Goal: Information Seeking & Learning: Learn about a topic

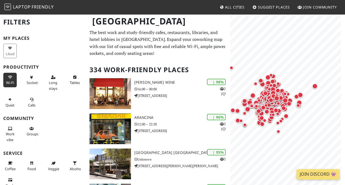
click at [13, 85] on span "Wi-Fi" at bounding box center [10, 82] width 8 height 5
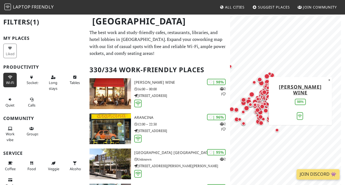
click at [273, 9] on span "Suggest Places" at bounding box center [274, 7] width 32 height 5
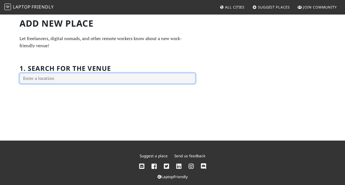
click at [79, 81] on input "text" at bounding box center [108, 78] width 176 height 11
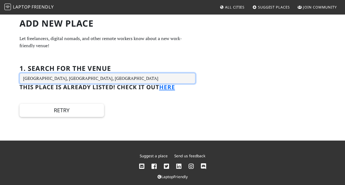
click at [91, 79] on input "Greenwich Park, London, UK" at bounding box center [108, 78] width 176 height 11
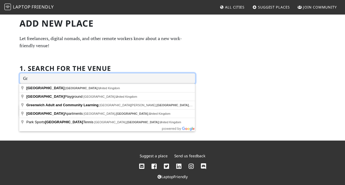
type input "G"
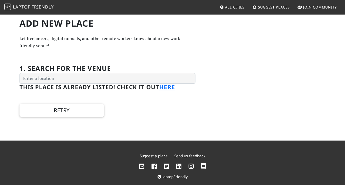
click at [232, 5] on span "All Cities" at bounding box center [235, 7] width 20 height 5
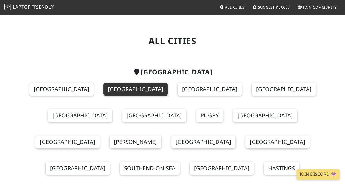
click at [112, 89] on link "[GEOGRAPHIC_DATA]" at bounding box center [136, 89] width 64 height 13
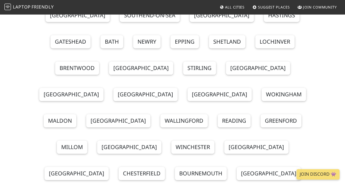
scroll to position [155, 0]
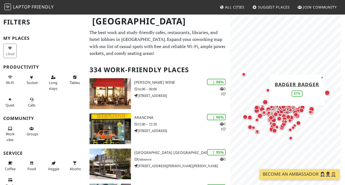
click at [300, 117] on div "Map marker" at bounding box center [297, 116] width 8 height 8
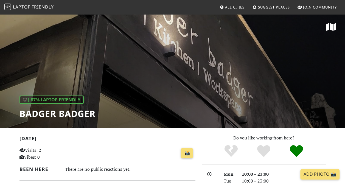
click at [45, 5] on span "Friendly" at bounding box center [43, 7] width 22 height 6
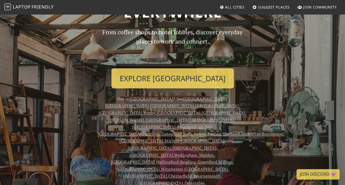
scroll to position [52, 0]
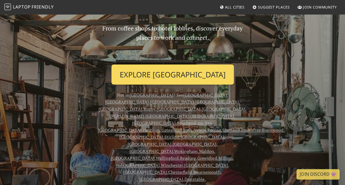
click at [172, 69] on link "Explore [GEOGRAPHIC_DATA]" at bounding box center [173, 75] width 123 height 20
click at [174, 73] on link "Explore [GEOGRAPHIC_DATA]" at bounding box center [173, 75] width 123 height 20
